Goal: Task Accomplishment & Management: Complete application form

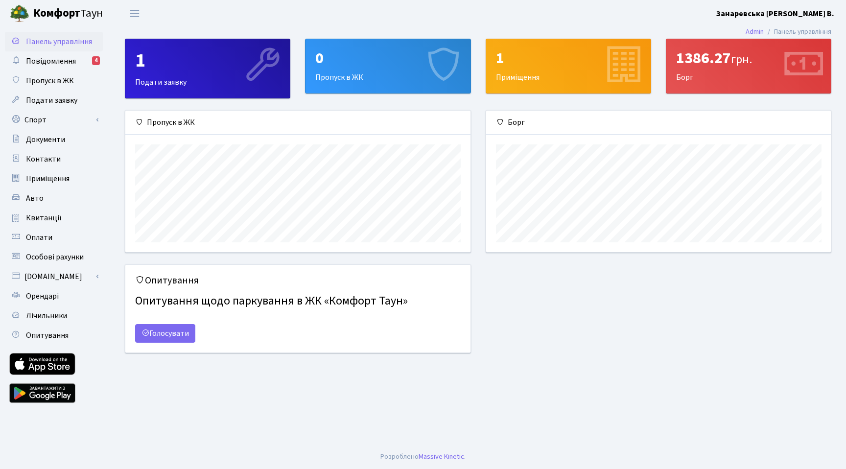
scroll to position [142, 345]
click at [64, 79] on span "Пропуск в ЖК" at bounding box center [50, 80] width 48 height 11
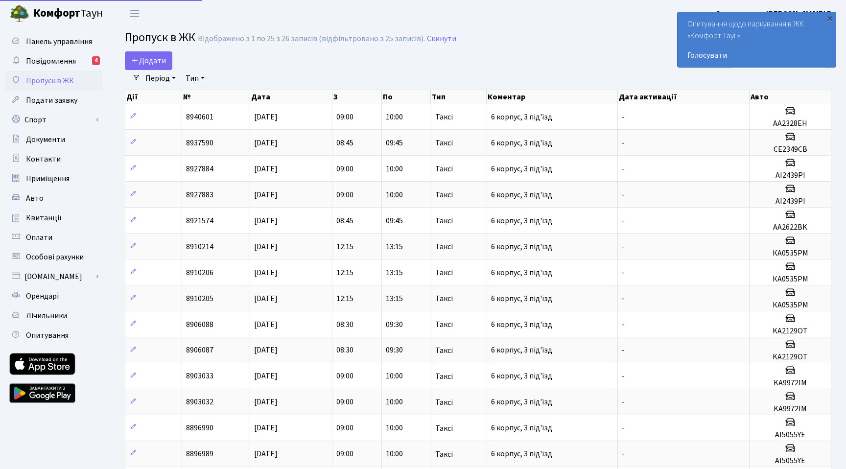
select select "25"
click at [829, 20] on div "×" at bounding box center [830, 18] width 10 height 10
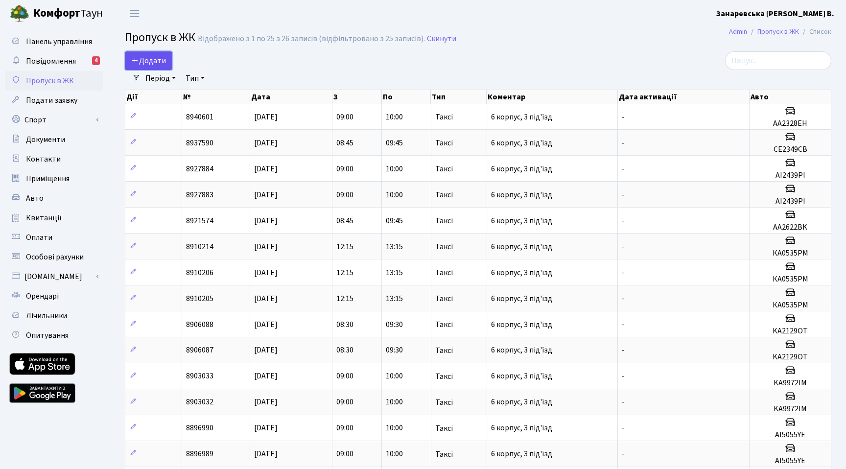
click at [149, 54] on link "Додати" at bounding box center [149, 60] width 48 height 19
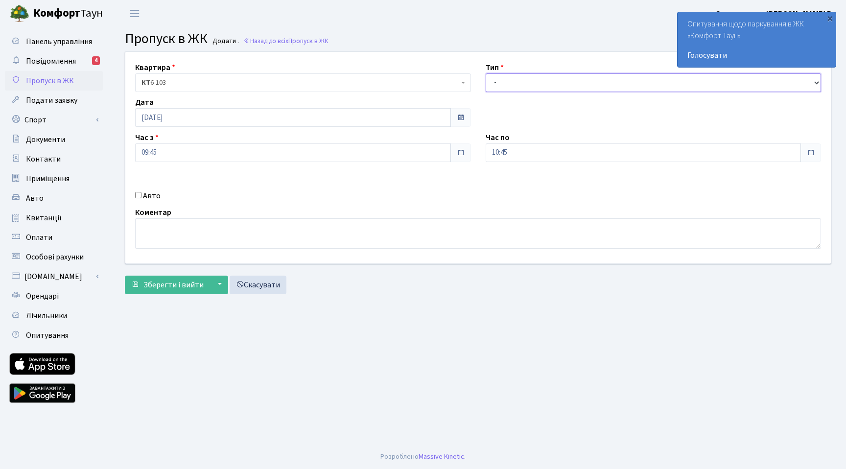
click at [542, 78] on select "- Доставка Таксі Гості Сервіс" at bounding box center [654, 82] width 336 height 19
select select "3"
click at [275, 158] on input "09:45" at bounding box center [293, 153] width 316 height 19
click at [168, 189] on icon at bounding box center [162, 186] width 26 height 26
click at [255, 265] on icon at bounding box center [248, 263] width 26 height 26
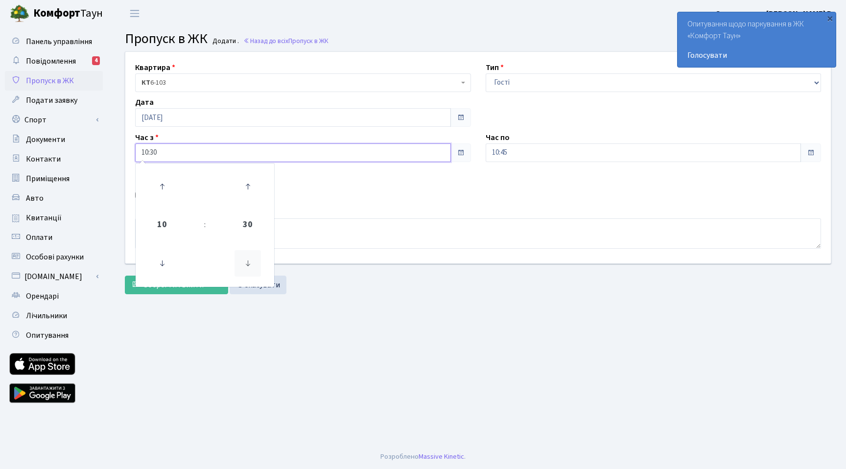
click at [255, 265] on icon at bounding box center [248, 263] width 26 height 26
click at [162, 190] on icon at bounding box center [162, 186] width 26 height 26
click at [247, 264] on icon at bounding box center [248, 263] width 26 height 26
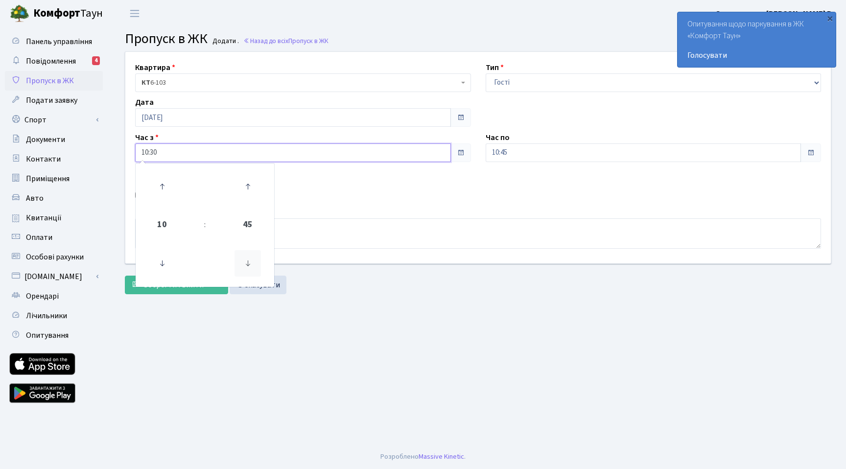
click at [247, 264] on icon at bounding box center [248, 263] width 26 height 26
type input "10:00"
click at [567, 148] on input "10:45" at bounding box center [644, 153] width 316 height 19
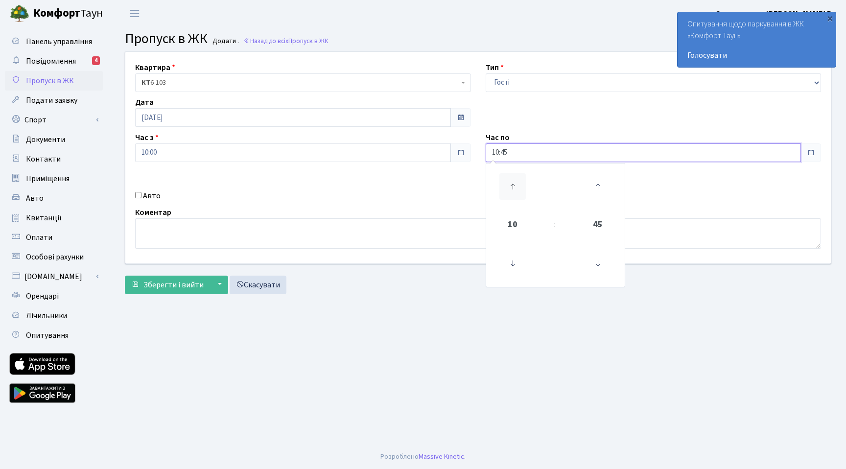
click at [511, 187] on icon at bounding box center [513, 186] width 26 height 26
type input "13:45"
click at [135, 195] on input "Авто" at bounding box center [138, 195] width 6 height 6
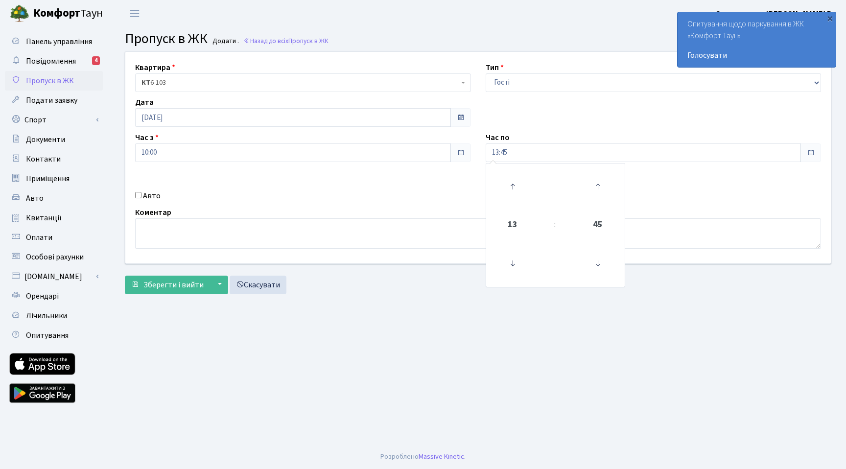
checkbox input "true"
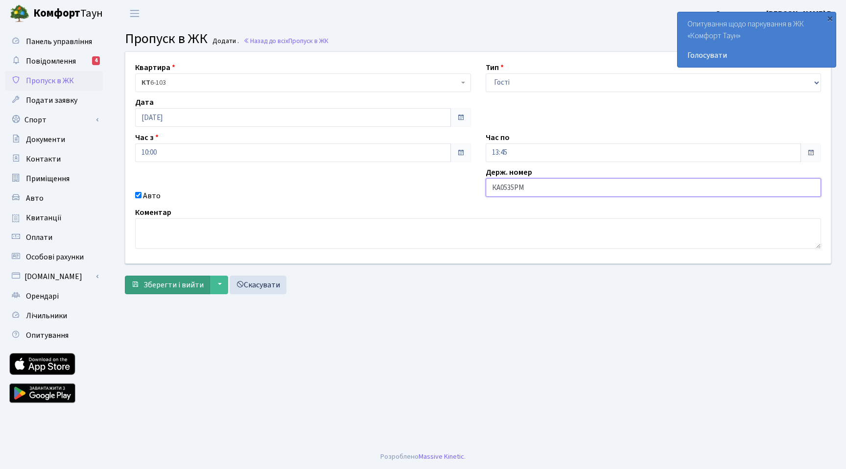
type input "КА0535РМ"
click at [182, 289] on span "Зберегти і вийти" at bounding box center [174, 285] width 60 height 11
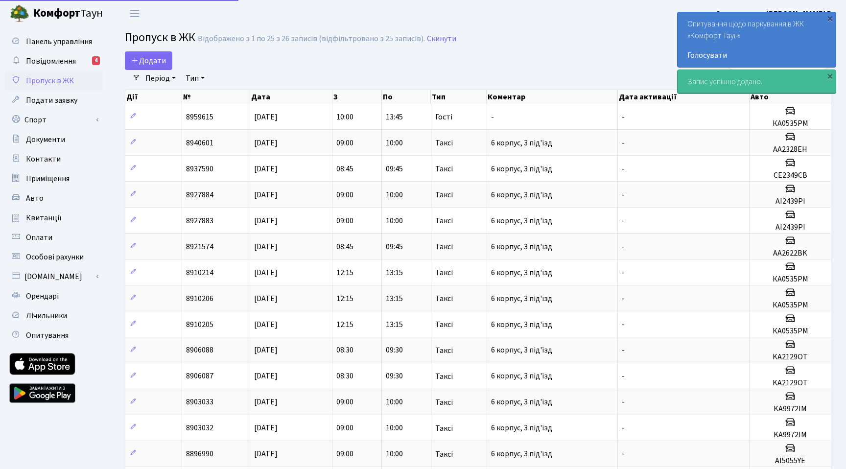
select select "25"
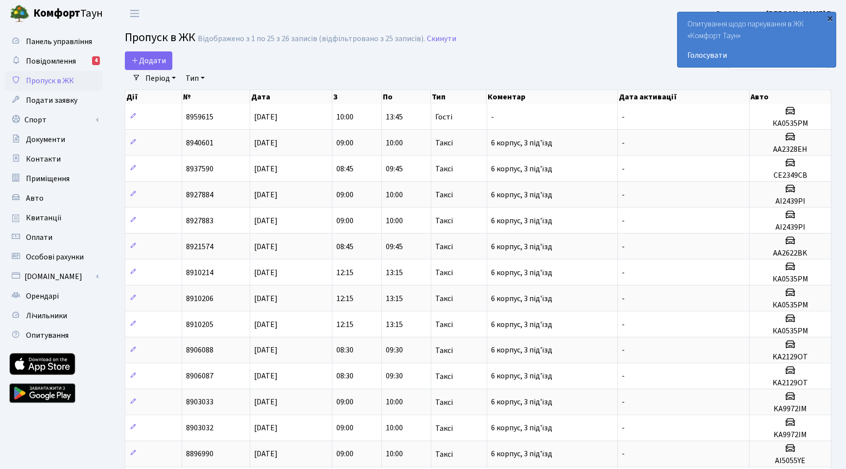
click at [831, 17] on div "×" at bounding box center [830, 18] width 10 height 10
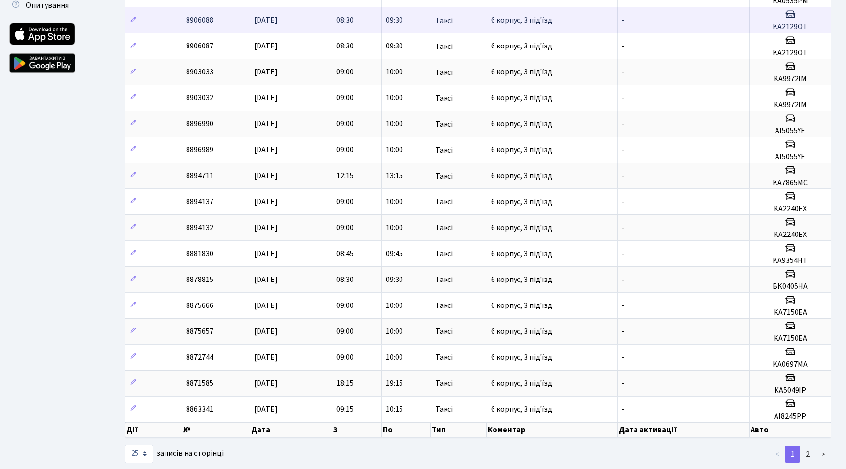
scroll to position [350, 0]
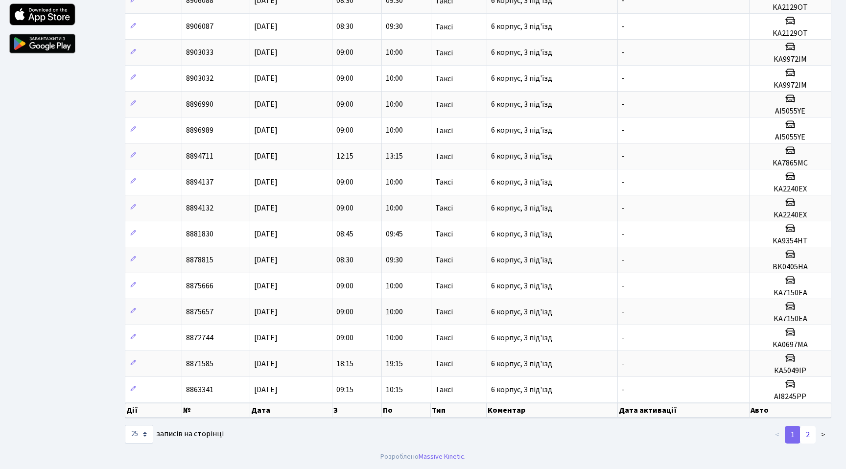
click at [807, 432] on link "2" at bounding box center [808, 435] width 16 height 18
click at [777, 436] on link "1" at bounding box center [778, 435] width 16 height 18
